Goal: Navigation & Orientation: Find specific page/section

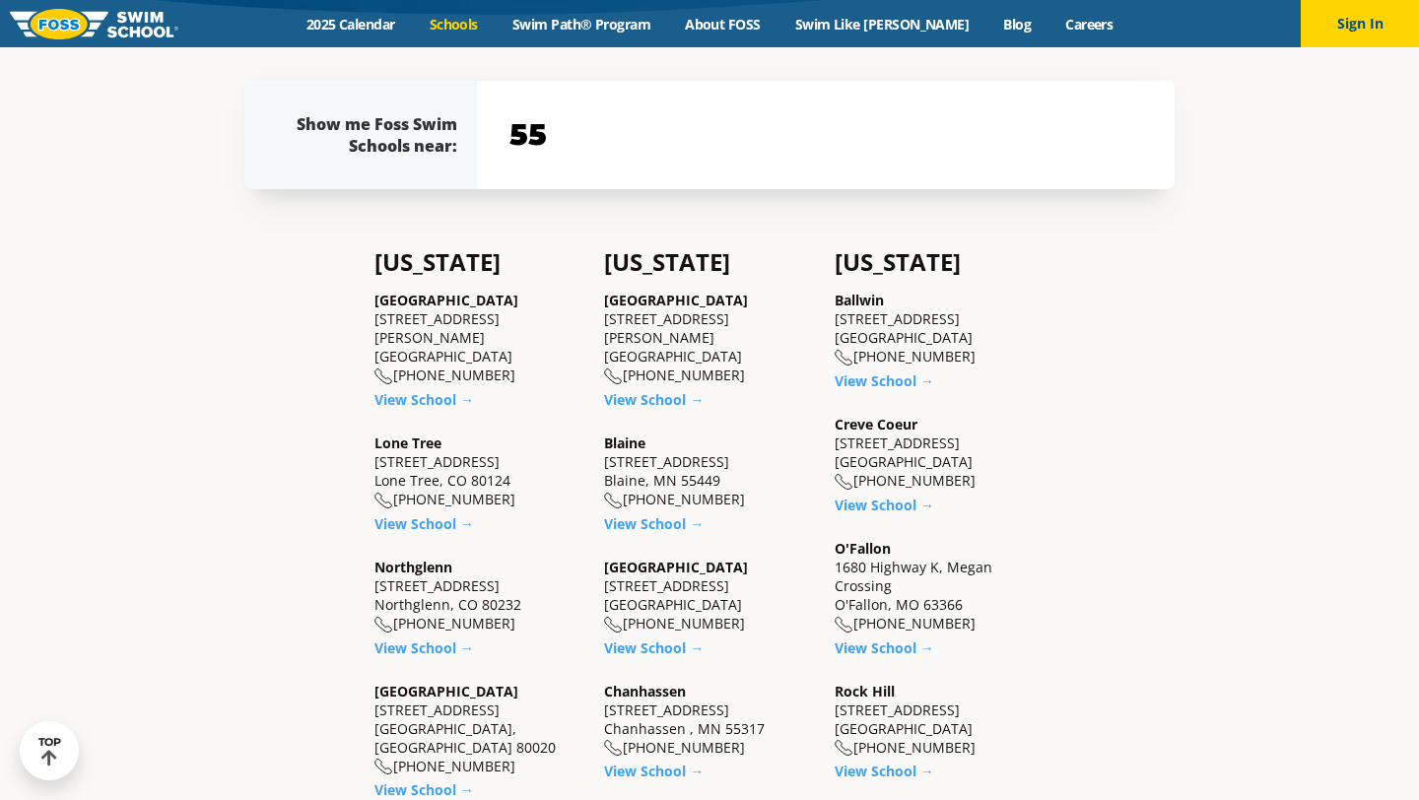
scroll to position [533, 0]
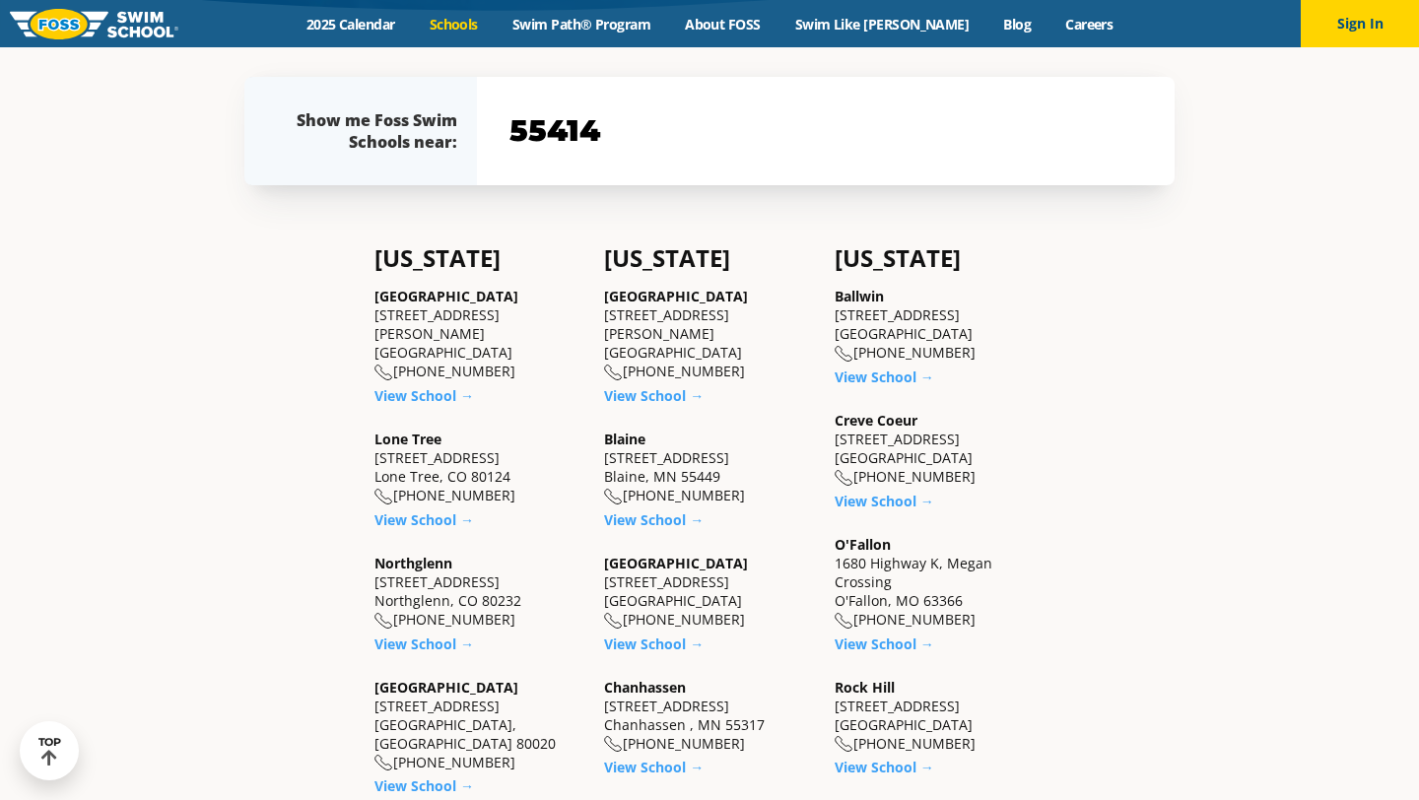
type input "55414"
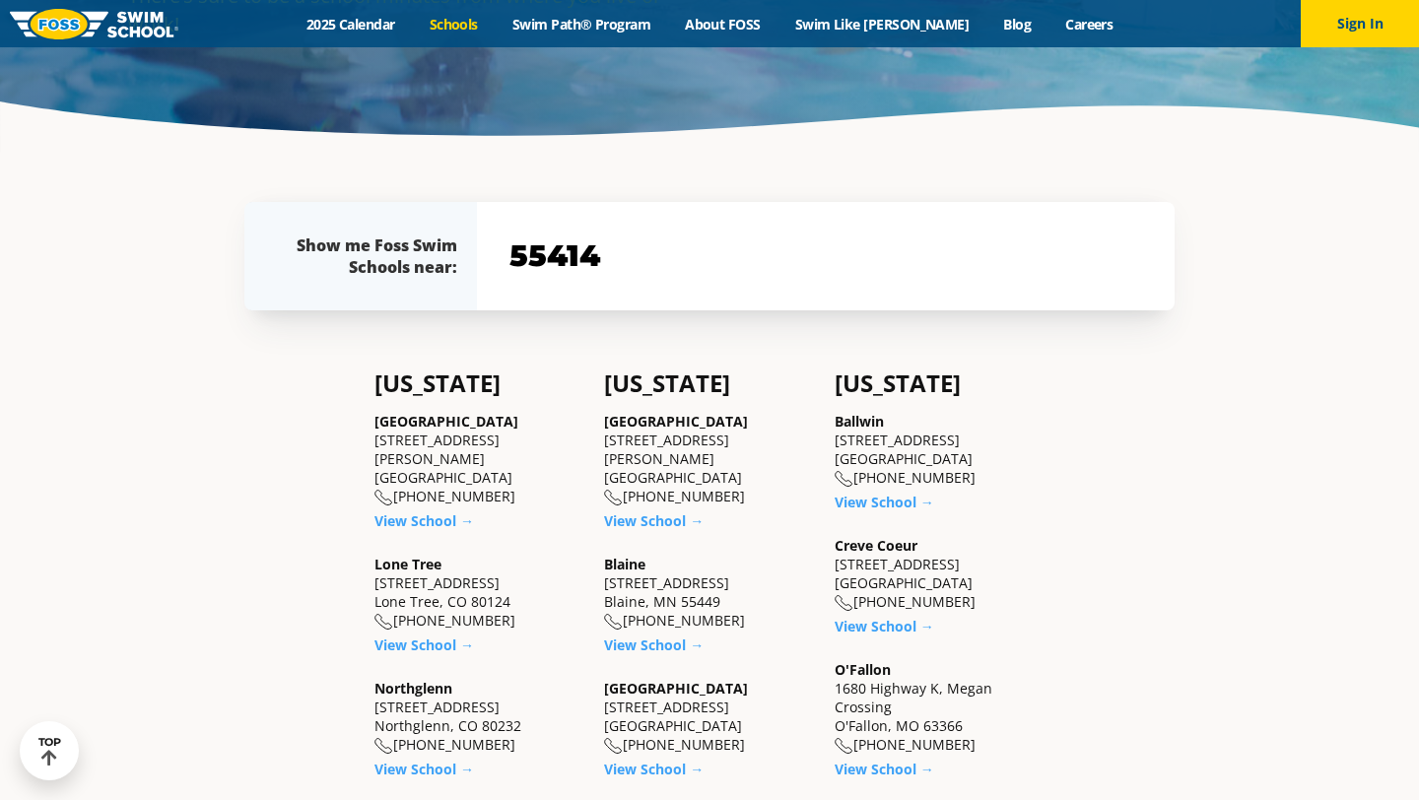
scroll to position [407, 0]
click at [825, 272] on input "55414" at bounding box center [826, 257] width 643 height 57
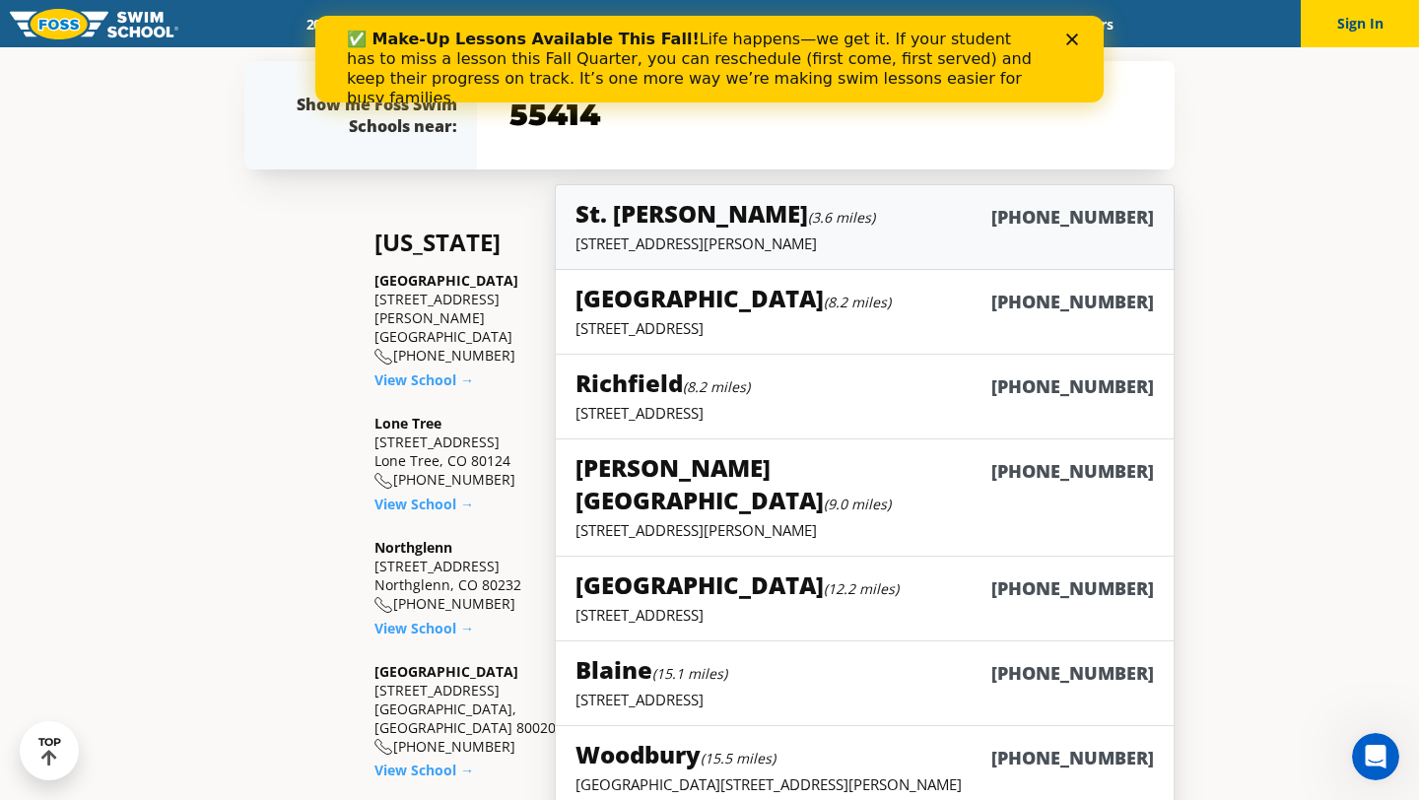
scroll to position [512, 0]
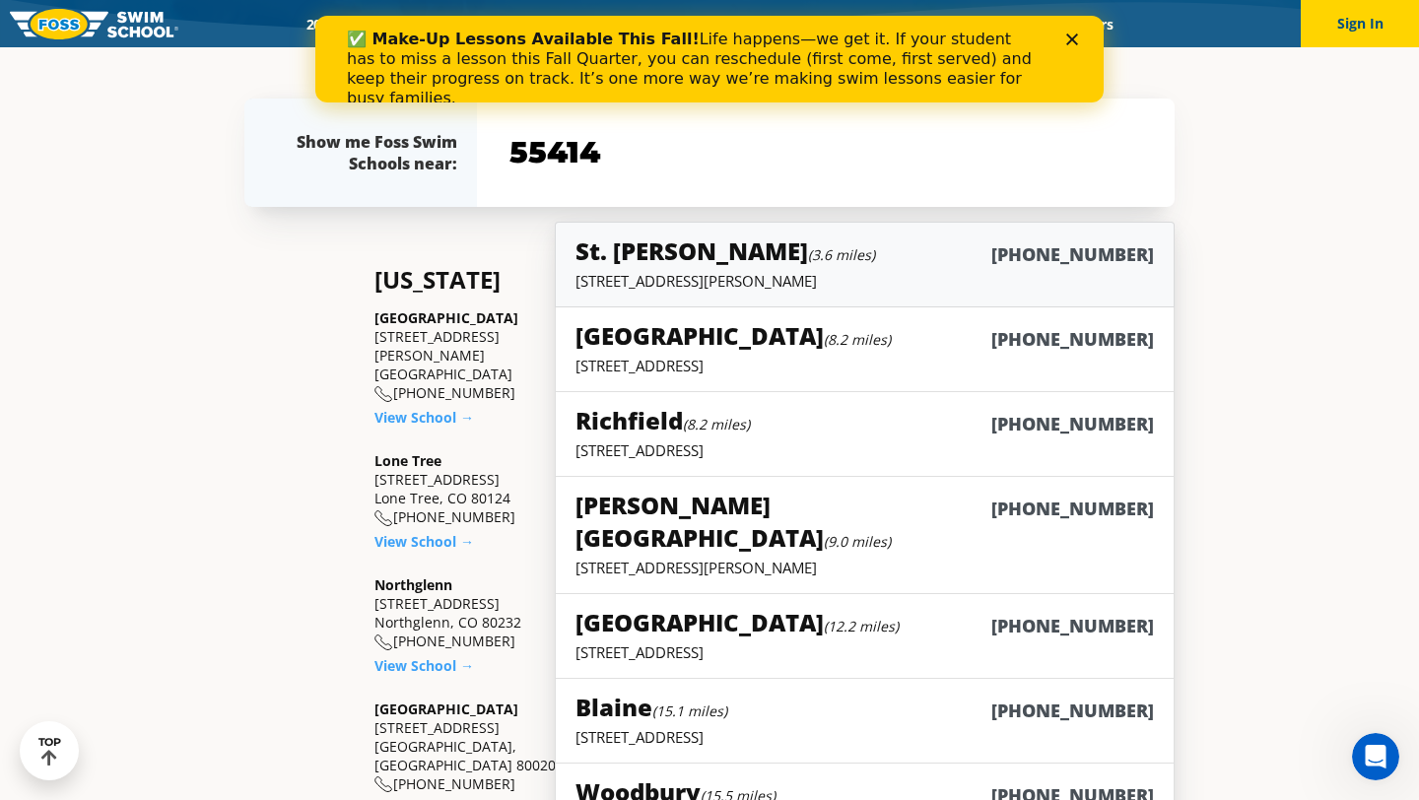
click at [808, 247] on small "(3.6 miles)" at bounding box center [841, 254] width 67 height 19
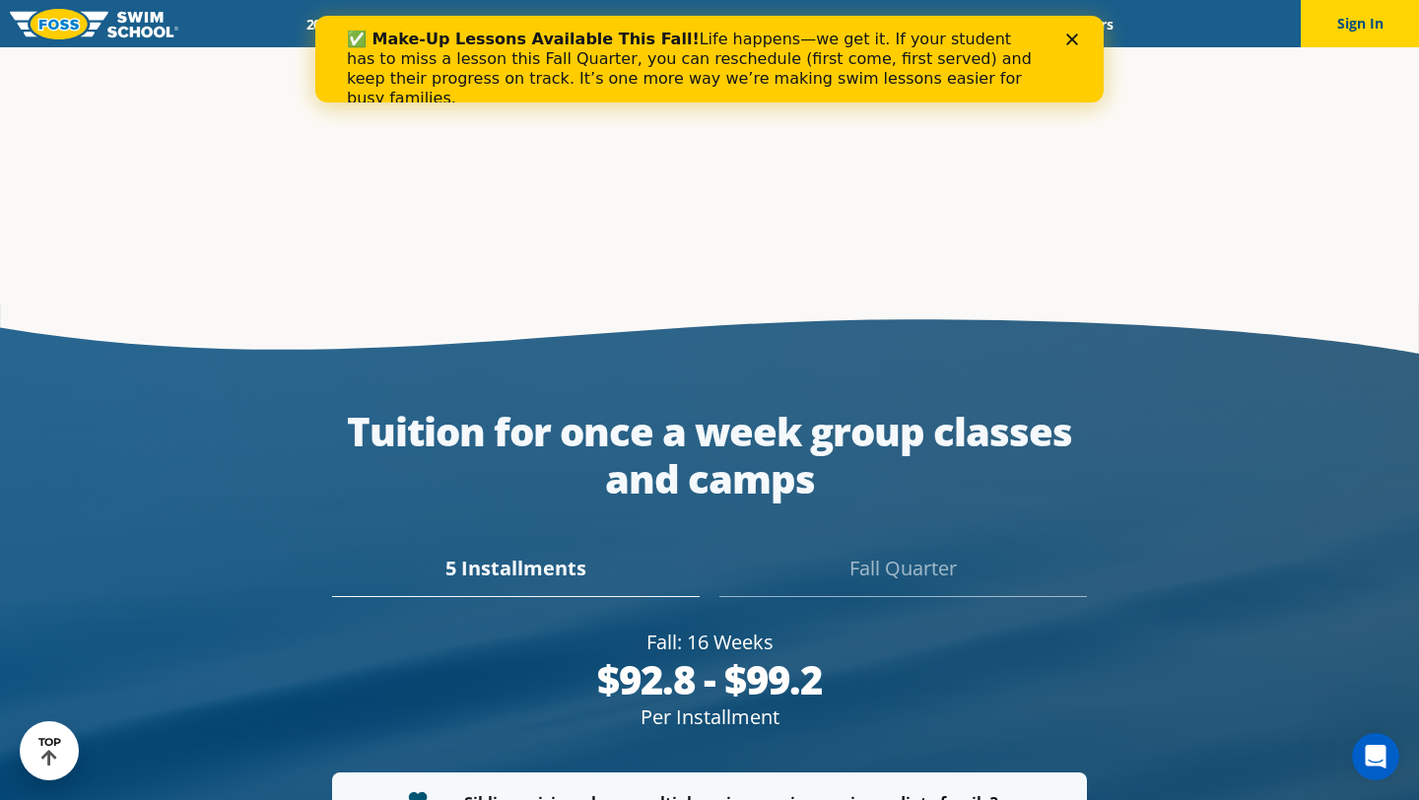
scroll to position [3364, 0]
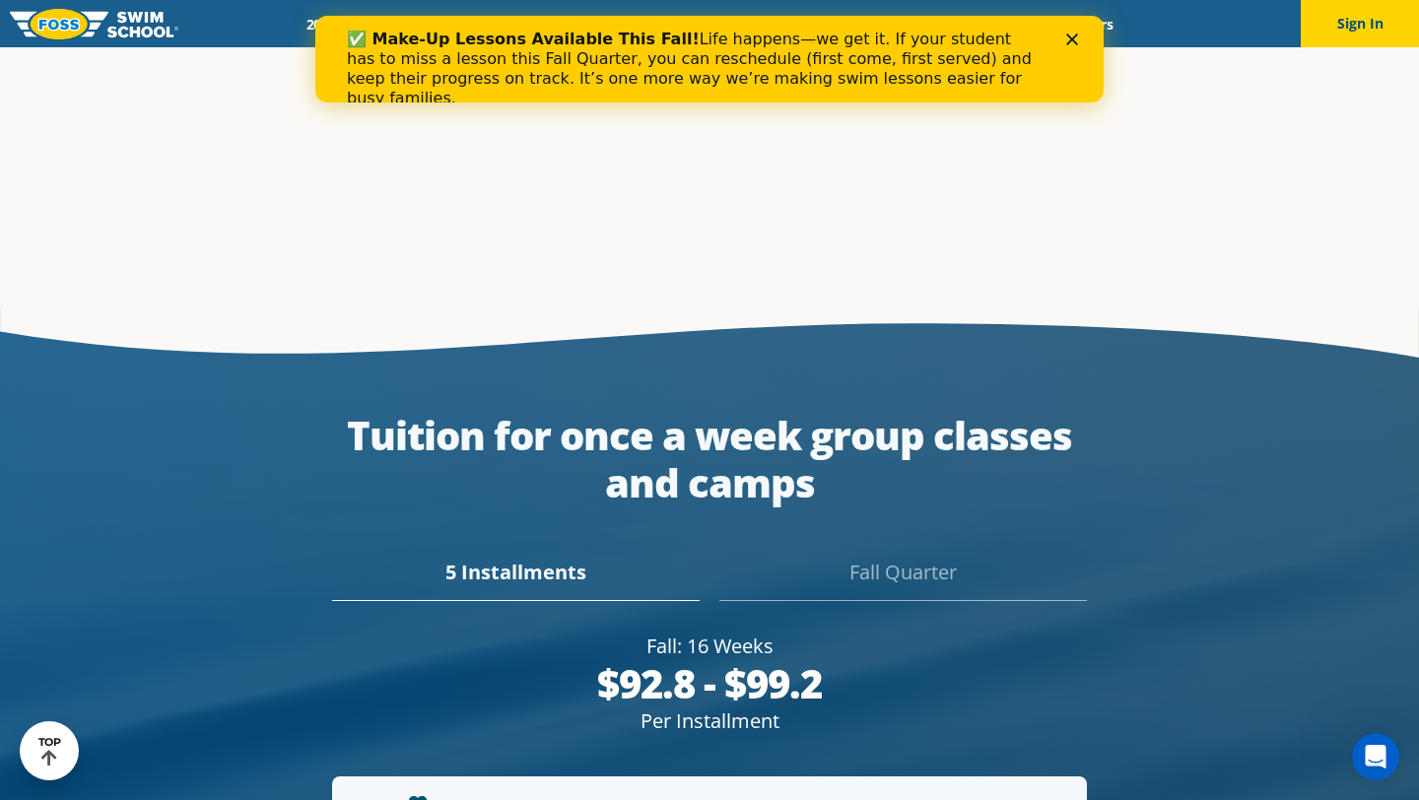
click at [1073, 35] on icon "Close" at bounding box center [1073, 40] width 12 height 12
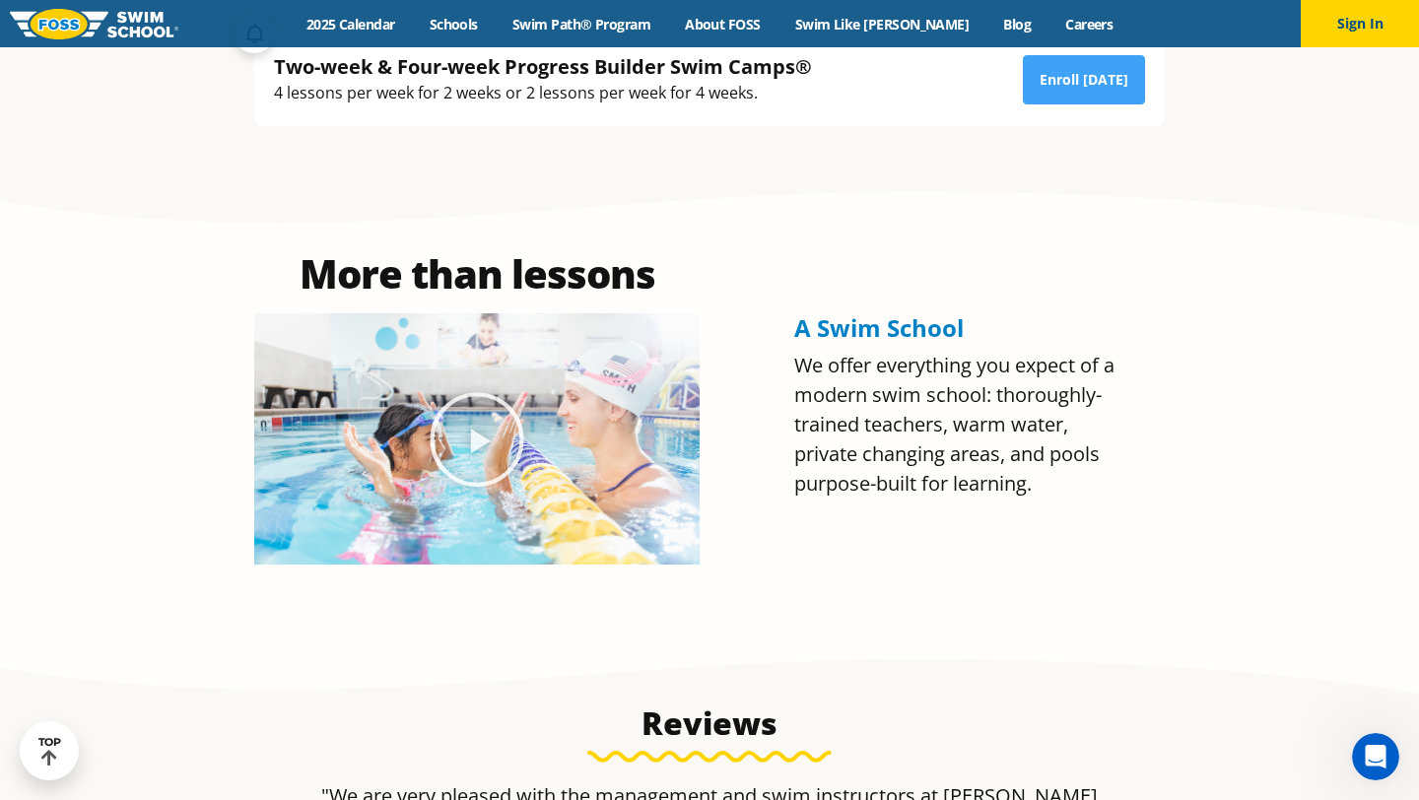
scroll to position [0, 0]
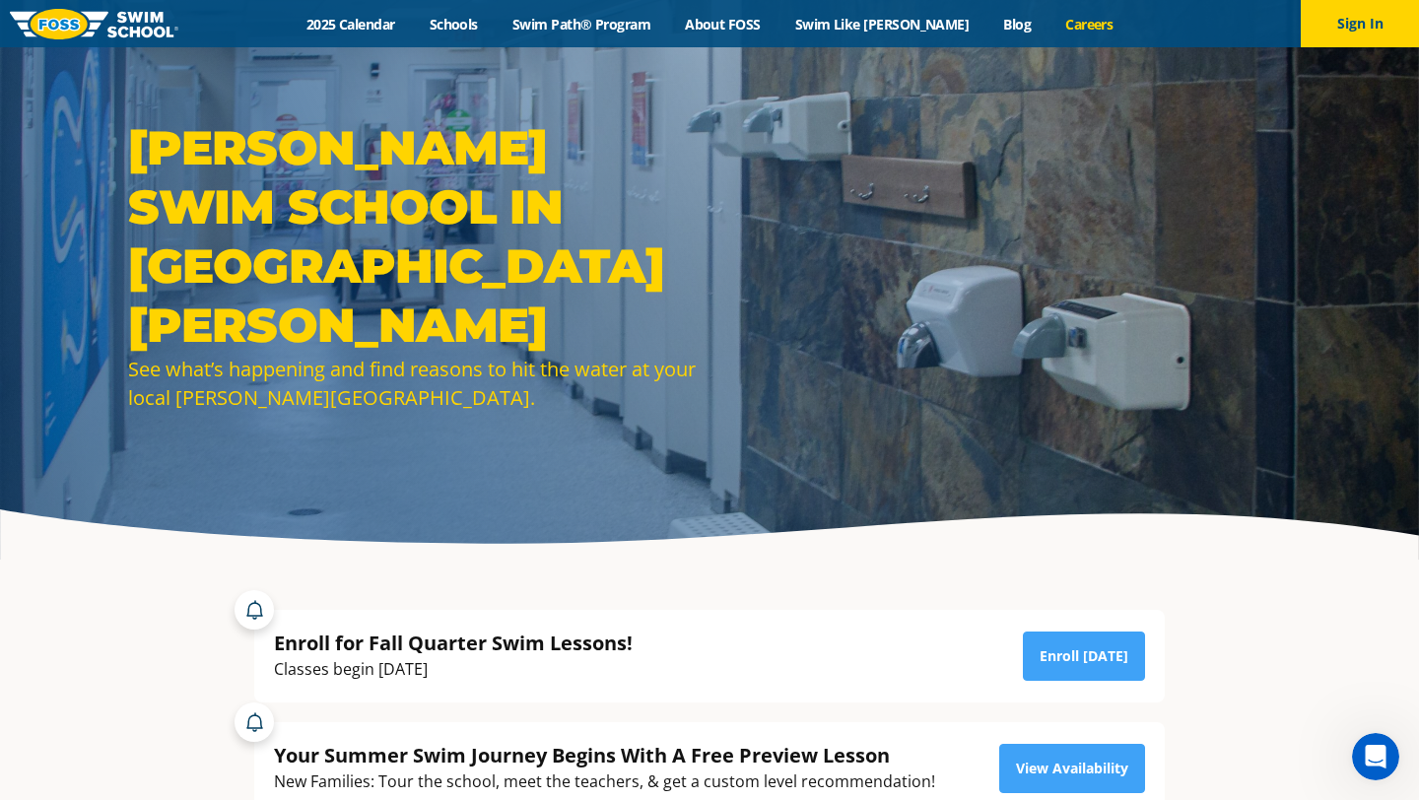
click at [1062, 20] on link "Careers" at bounding box center [1090, 24] width 82 height 19
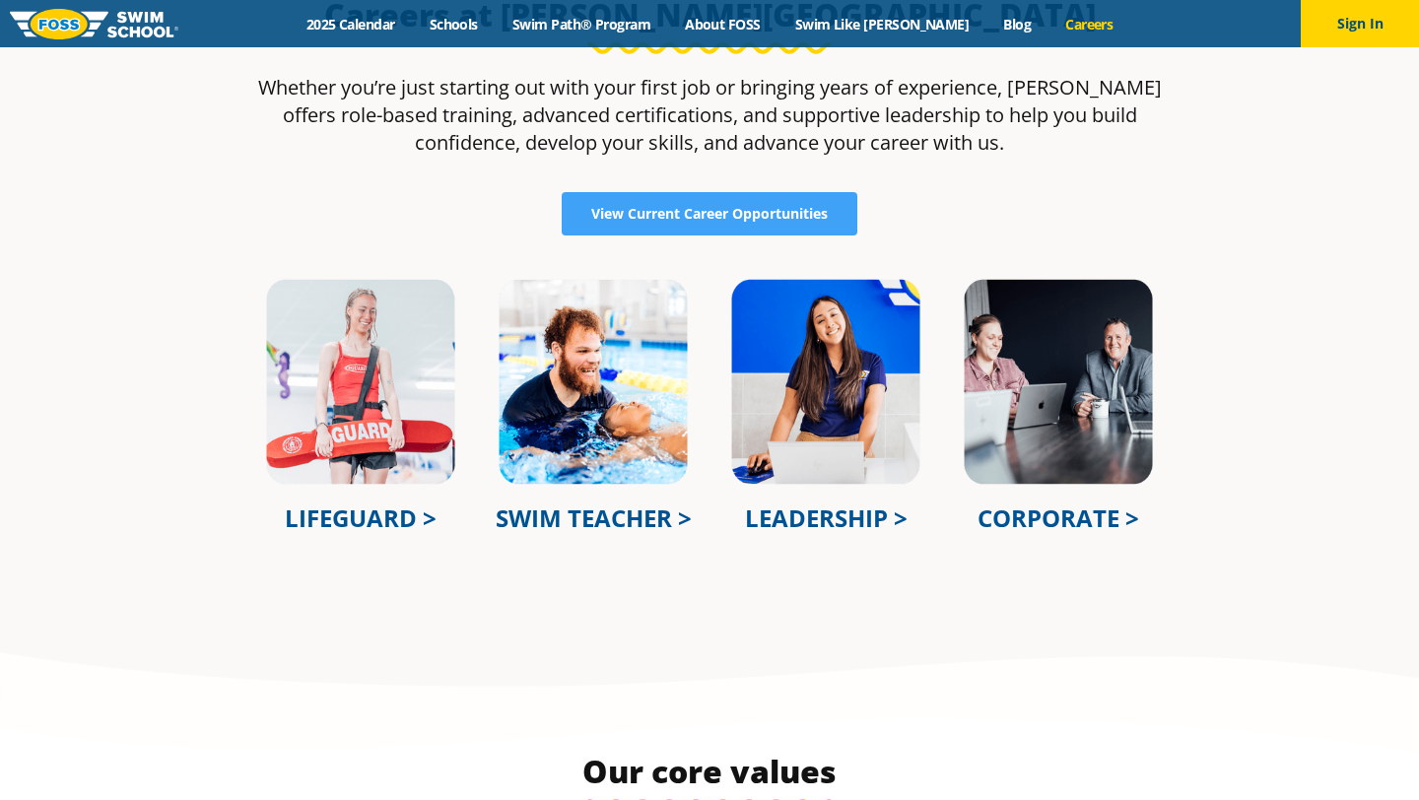
scroll to position [732, 0]
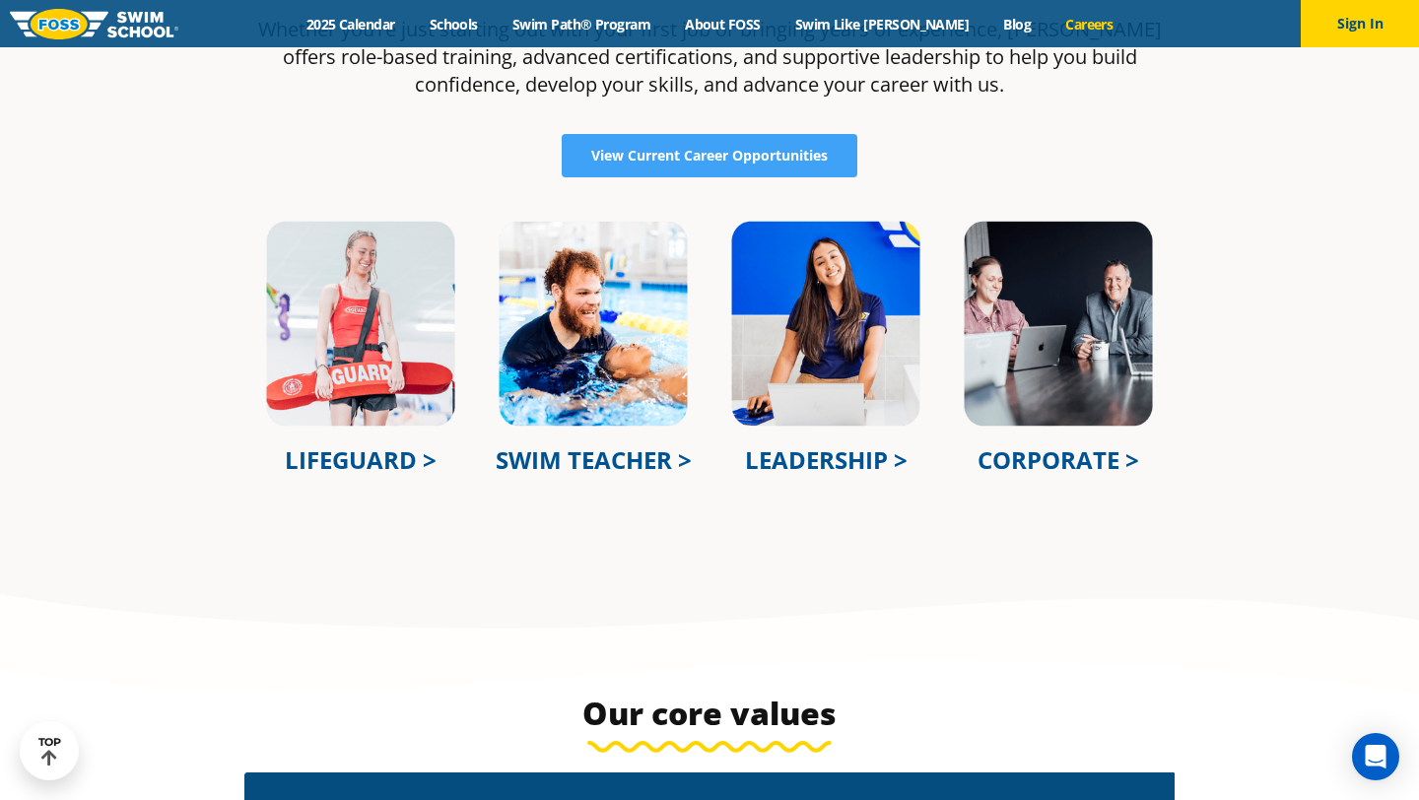
click at [618, 381] on img at bounding box center [593, 324] width 193 height 210
